Goal: Information Seeking & Learning: Learn about a topic

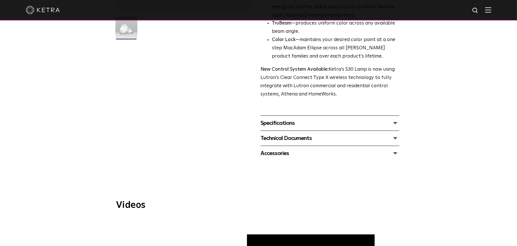
scroll to position [171, 0]
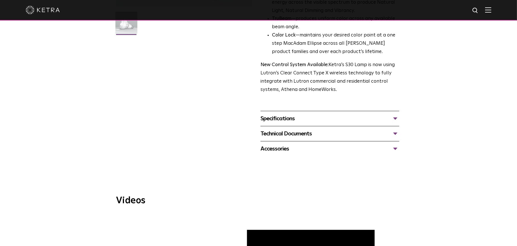
click at [289, 124] on div "Specifications DIMENSIONS Size 30 Long Neck LUMEN OUTPUTS 1100 HOUSING COLORS W…" at bounding box center [329, 118] width 139 height 15
click at [290, 119] on div "Specifications" at bounding box center [329, 118] width 139 height 9
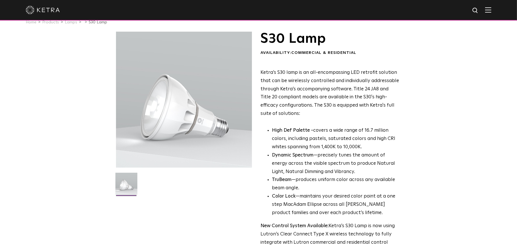
scroll to position [0, 0]
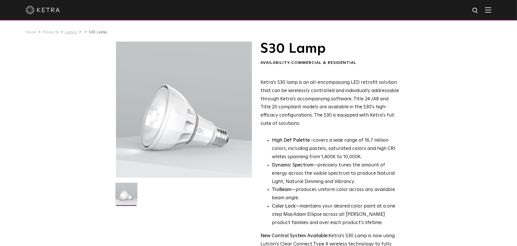
click at [70, 33] on link "Lamps" at bounding box center [71, 32] width 13 height 4
